Goal: Task Accomplishment & Management: Manage account settings

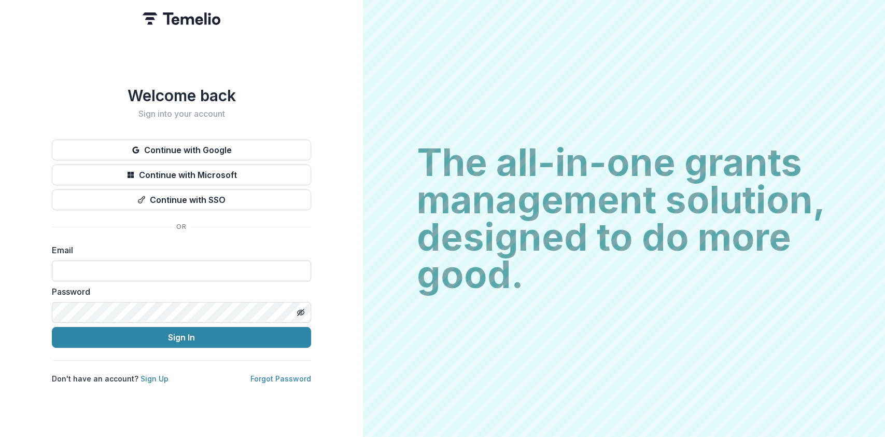
click at [166, 262] on input at bounding box center [181, 270] width 259 height 21
click at [137, 273] on input at bounding box center [181, 270] width 259 height 21
type input "**********"
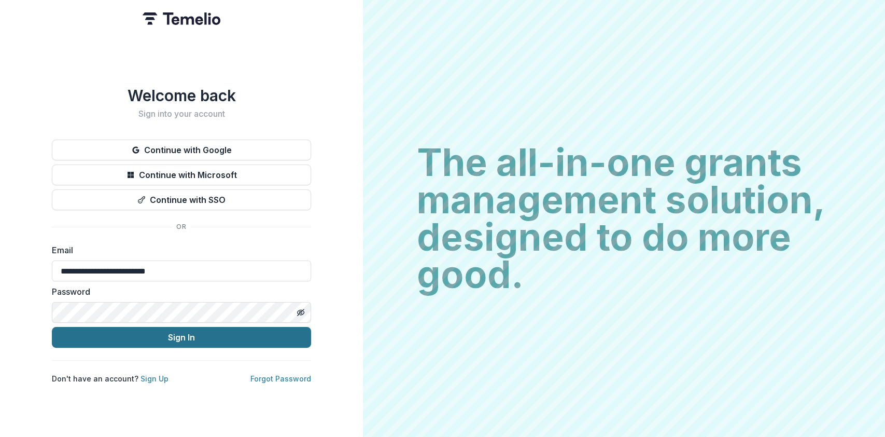
click at [52, 327] on button "Sign In" at bounding box center [181, 337] width 259 height 21
